Goal: Find specific page/section: Find specific page/section

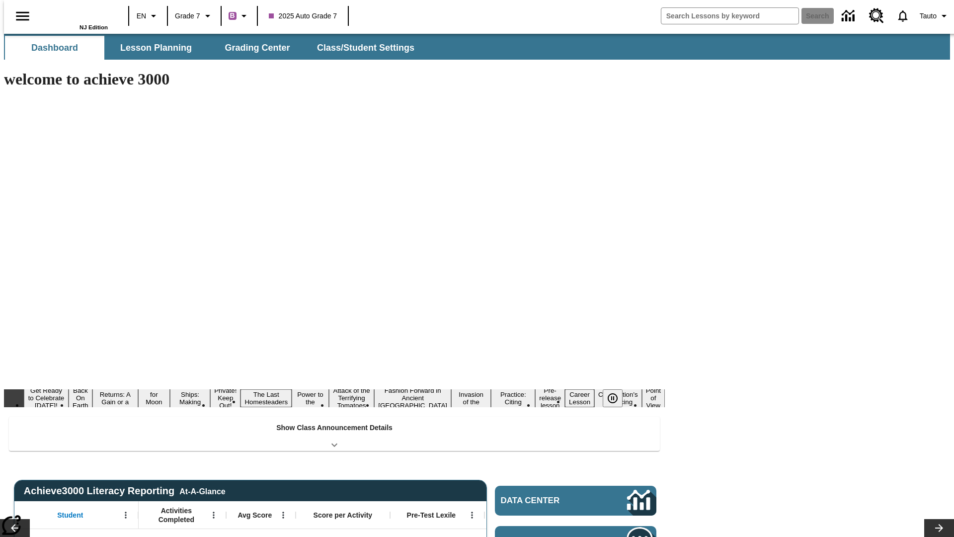
type input "-1"
